Goal: Navigation & Orientation: Find specific page/section

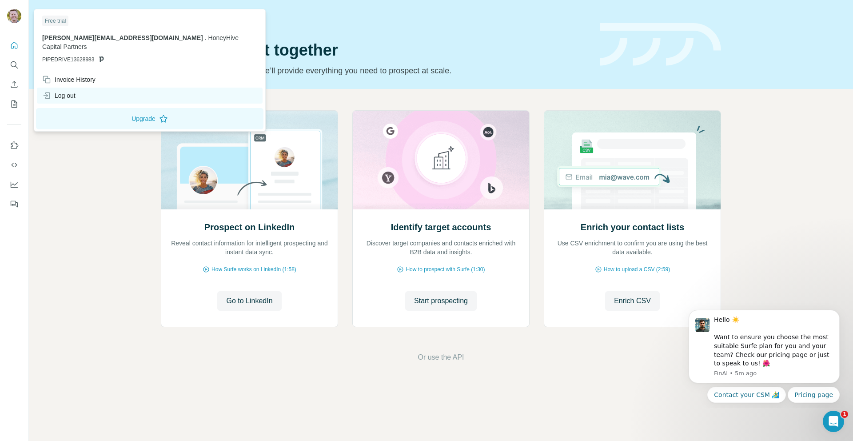
click at [72, 91] on div "Log out" at bounding box center [58, 95] width 33 height 9
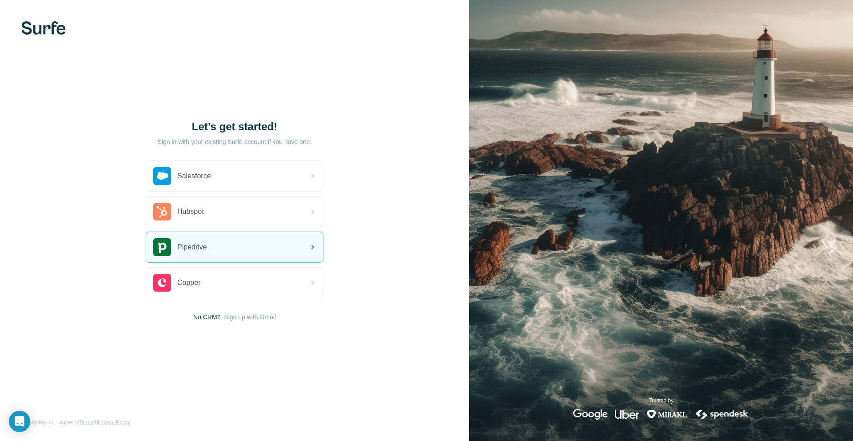
click at [194, 258] on div "Pipedrive" at bounding box center [234, 247] width 177 height 30
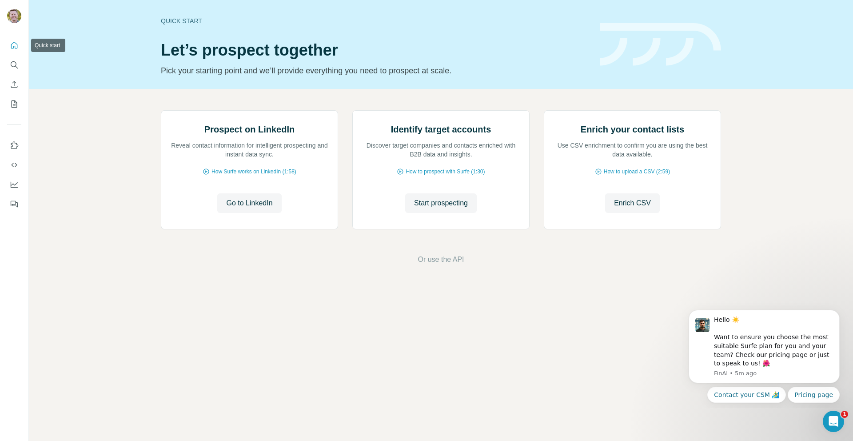
click at [15, 47] on icon "Quick start" at bounding box center [14, 45] width 7 height 7
click at [11, 58] on button "Search" at bounding box center [14, 65] width 14 height 16
click at [14, 41] on icon "Quick start" at bounding box center [14, 45] width 9 height 9
click at [12, 76] on nav at bounding box center [14, 74] width 14 height 75
click at [12, 89] on button "Enrich CSV" at bounding box center [14, 84] width 14 height 16
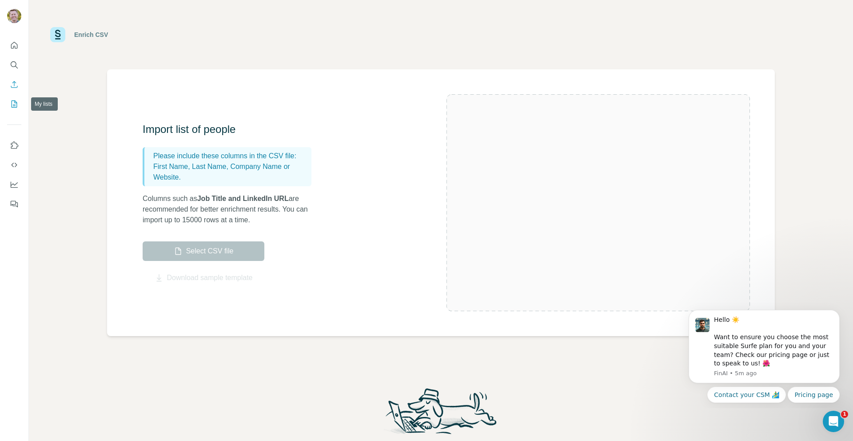
click at [12, 96] on button "My lists" at bounding box center [14, 104] width 14 height 16
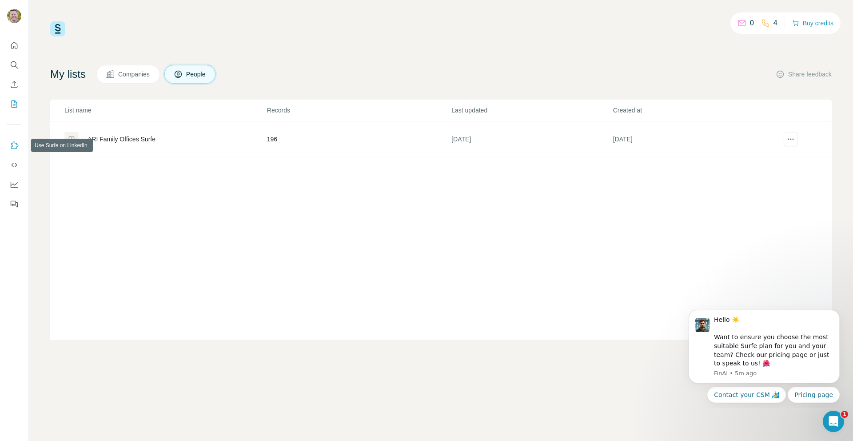
click at [9, 149] on button "Use Surfe on LinkedIn" at bounding box center [14, 145] width 14 height 16
click at [13, 185] on icon "Dashboard" at bounding box center [14, 184] width 9 height 9
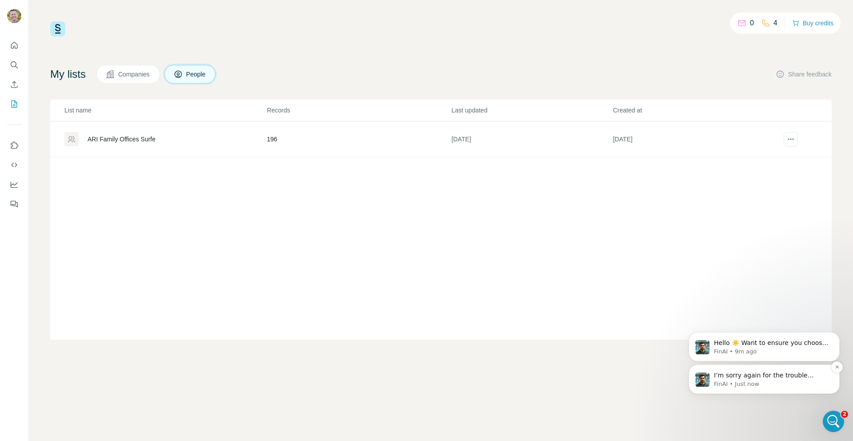
click at [766, 377] on p "I’m sorry again for the trouble you’ve been having with switching accounts and …" at bounding box center [771, 375] width 115 height 9
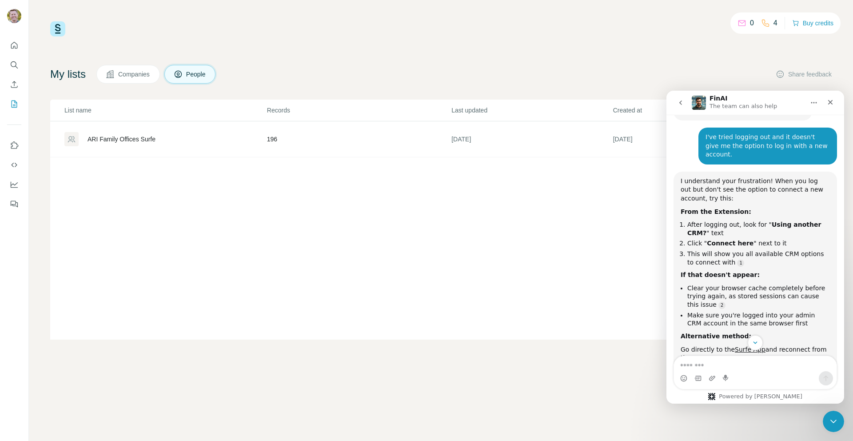
scroll to position [585, 0]
